Goal: Use online tool/utility: Utilize a website feature to perform a specific function

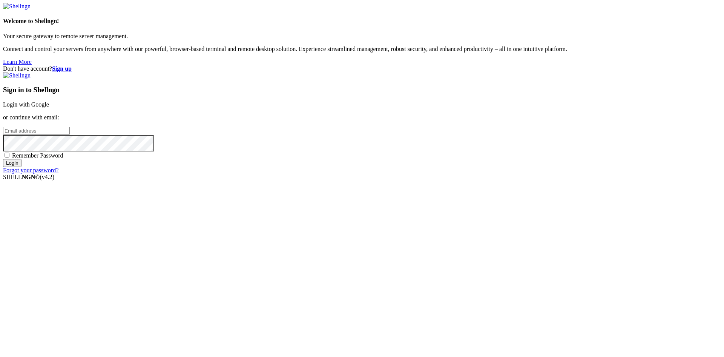
click at [49, 108] on link "Login with Google" at bounding box center [26, 104] width 46 height 6
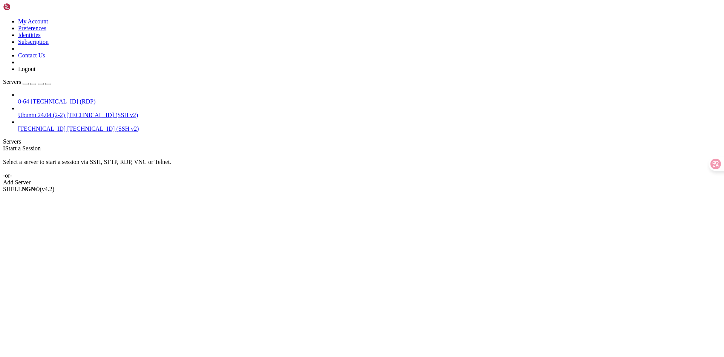
click at [70, 98] on span "[TECHNICAL_ID] (RDP)" at bounding box center [63, 101] width 65 height 6
click at [87, 239] on li "Properties" at bounding box center [52, 242] width 69 height 7
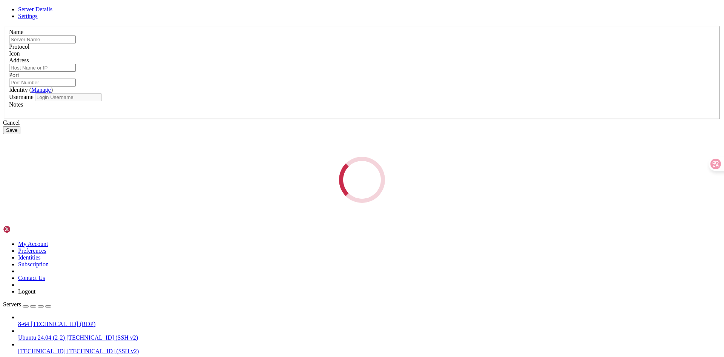
type input "8-64"
type input "[TECHNICAL_ID]"
type input "3389"
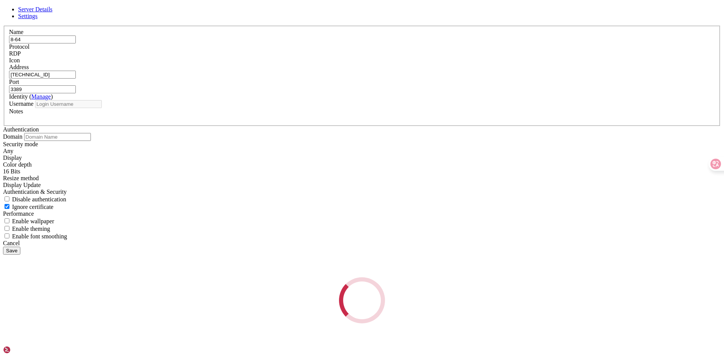
type input "Wdagutilityaccount"
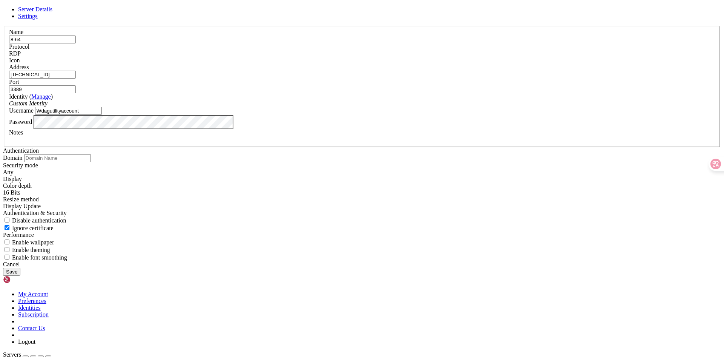
click at [417, 267] on div "Cancel" at bounding box center [362, 264] width 718 height 7
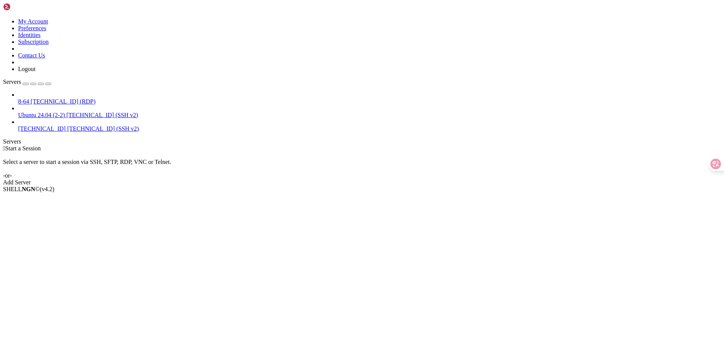
click at [21, 98] on link "8-64 [TECHNICAL_ID] (RDP)" at bounding box center [369, 101] width 703 height 7
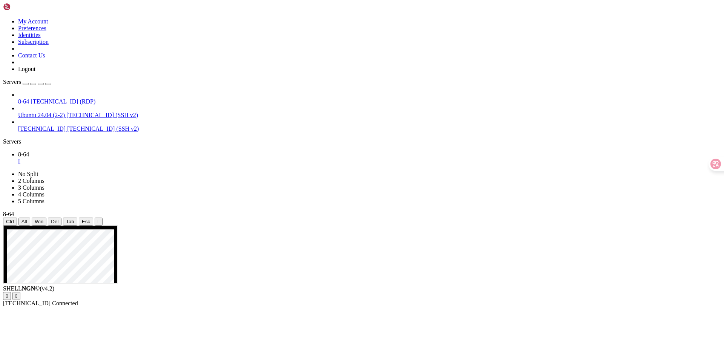
drag, startPoint x: 166, startPoint y: 372, endPoint x: 176, endPoint y: 364, distance: 12.3
click at [29, 98] on span "8-64" at bounding box center [23, 101] width 11 height 6
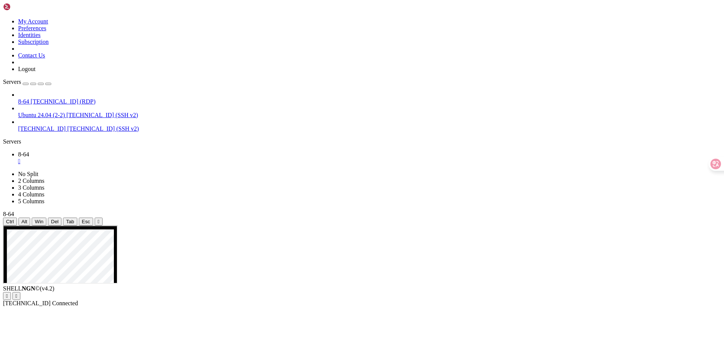
click at [29, 98] on span "8-64" at bounding box center [23, 101] width 11 height 6
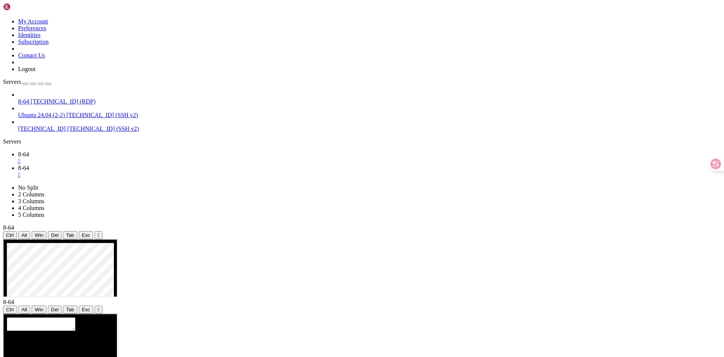
click at [29, 151] on span "8-64" at bounding box center [23, 154] width 11 height 6
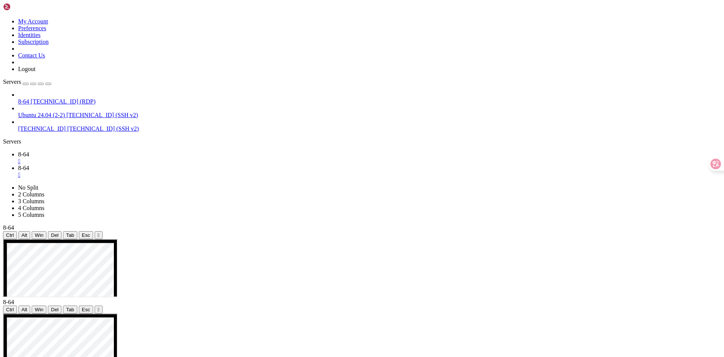
click at [129, 151] on link "8-64 " at bounding box center [369, 158] width 703 height 14
click at [125, 158] on div "" at bounding box center [369, 161] width 703 height 7
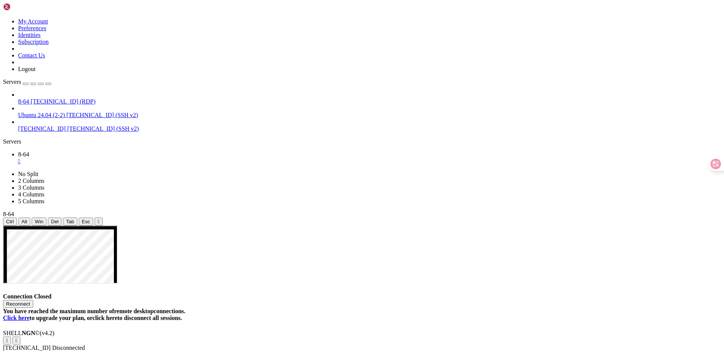
click at [33, 300] on button "Reconnect" at bounding box center [18, 304] width 30 height 8
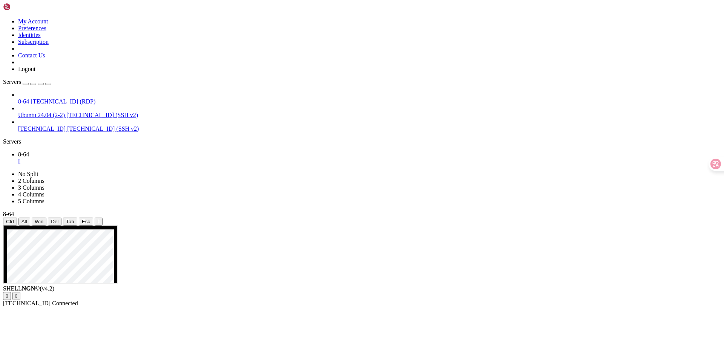
click at [60, 132] on div "8-64 [TECHNICAL_ID] (RDP) Ubuntu 24.04 (2-2) [TECHNICAL_ID] (SSH v2) [TECHNICAL…" at bounding box center [362, 111] width 718 height 41
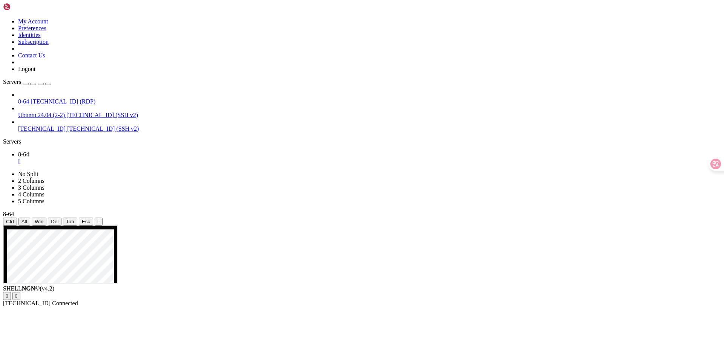
click at [126, 158] on div "" at bounding box center [369, 161] width 703 height 7
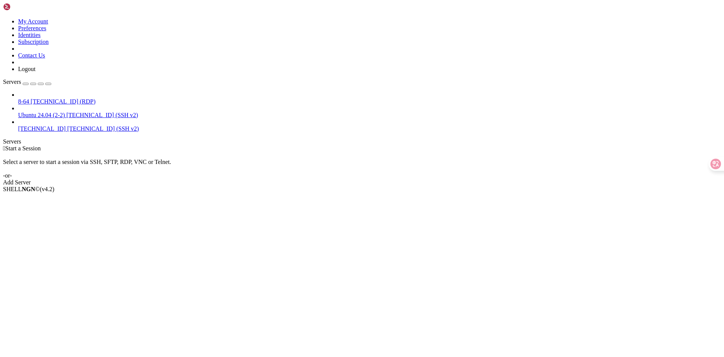
click at [23, 132] on div "8-64 [TECHNICAL_ID] (RDP) Ubuntu 24.04 (2-2) [TECHNICAL_ID] (SSH v2) [TECHNICAL…" at bounding box center [362, 111] width 718 height 41
